Goal: Task Accomplishment & Management: Complete application form

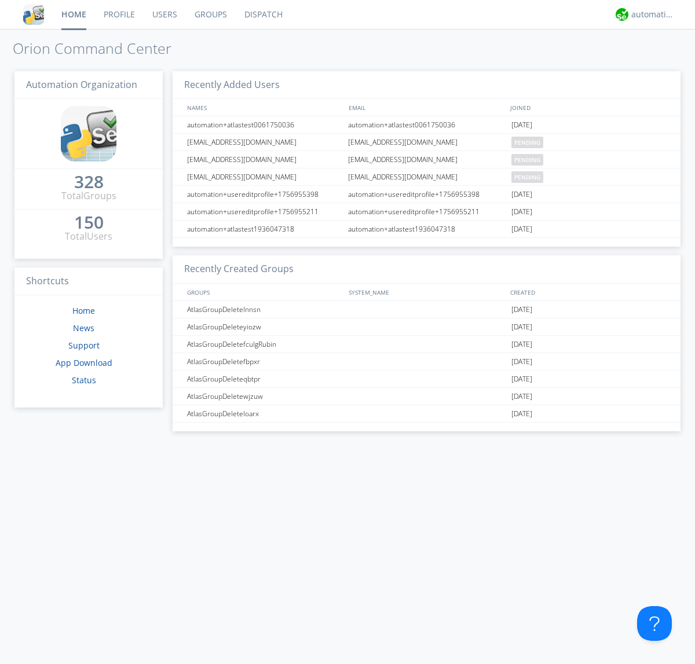
click at [164, 14] on link "Users" at bounding box center [165, 14] width 42 height 29
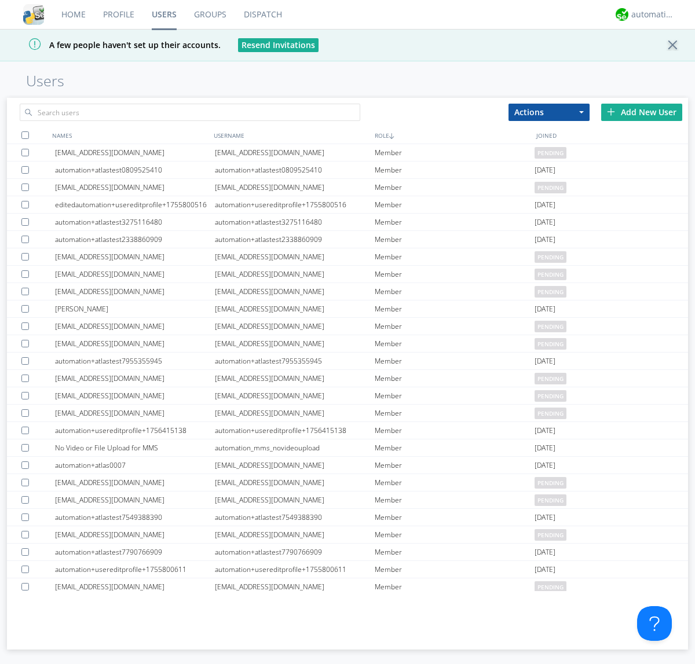
click at [642, 112] on div "Add New User" at bounding box center [641, 112] width 81 height 17
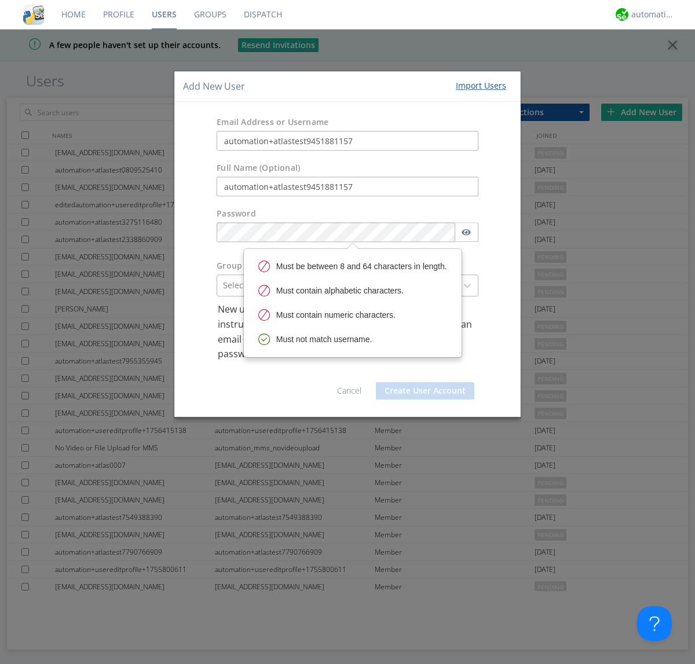
click at [337, 286] on div at bounding box center [337, 286] width 228 height 14
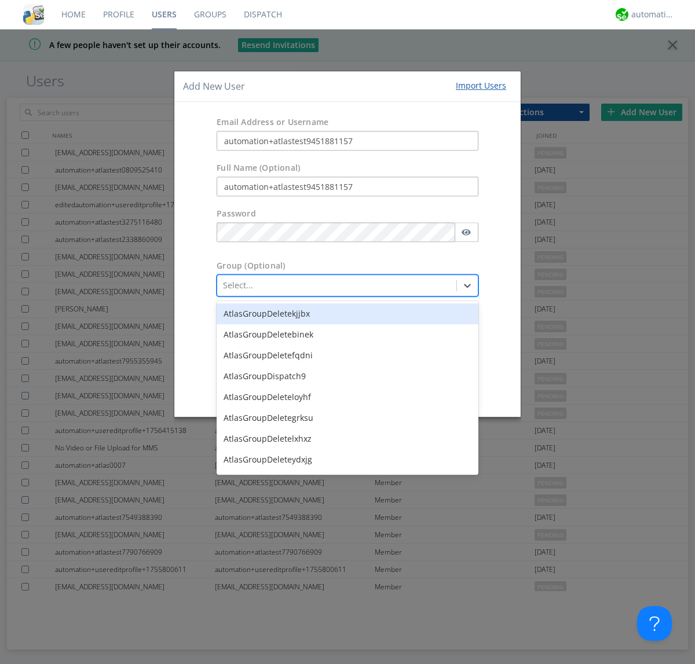
click at [425, 390] on button "Create User Account" at bounding box center [425, 390] width 98 height 17
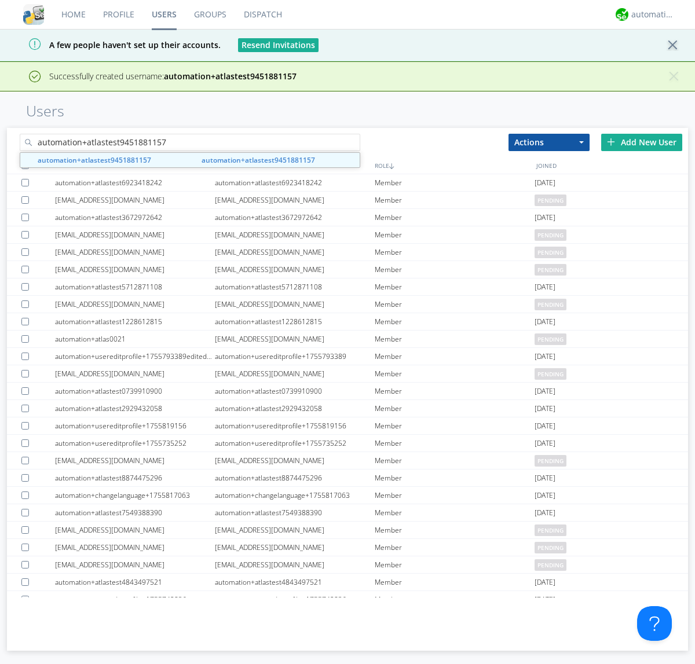
type input "automation+atlastest9451881157"
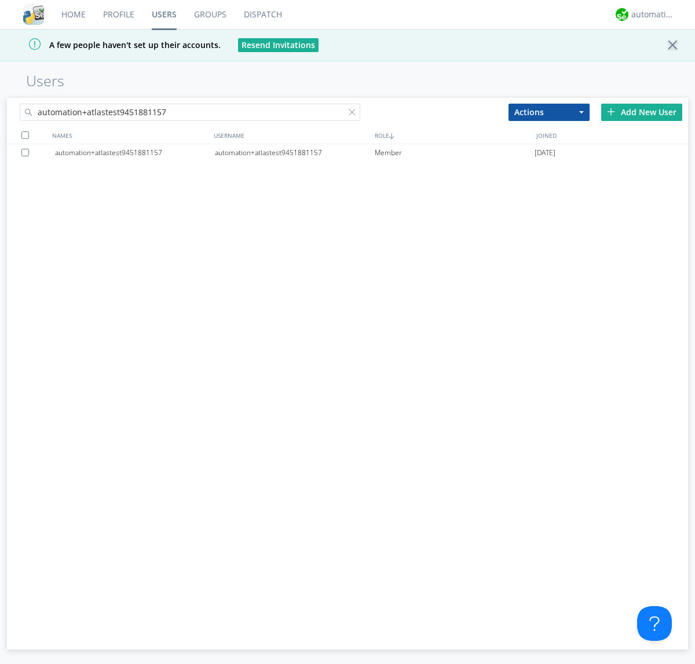
click at [294, 152] on div "automation+atlastest9451881157" at bounding box center [295, 152] width 160 height 17
